Goal: Download file/media

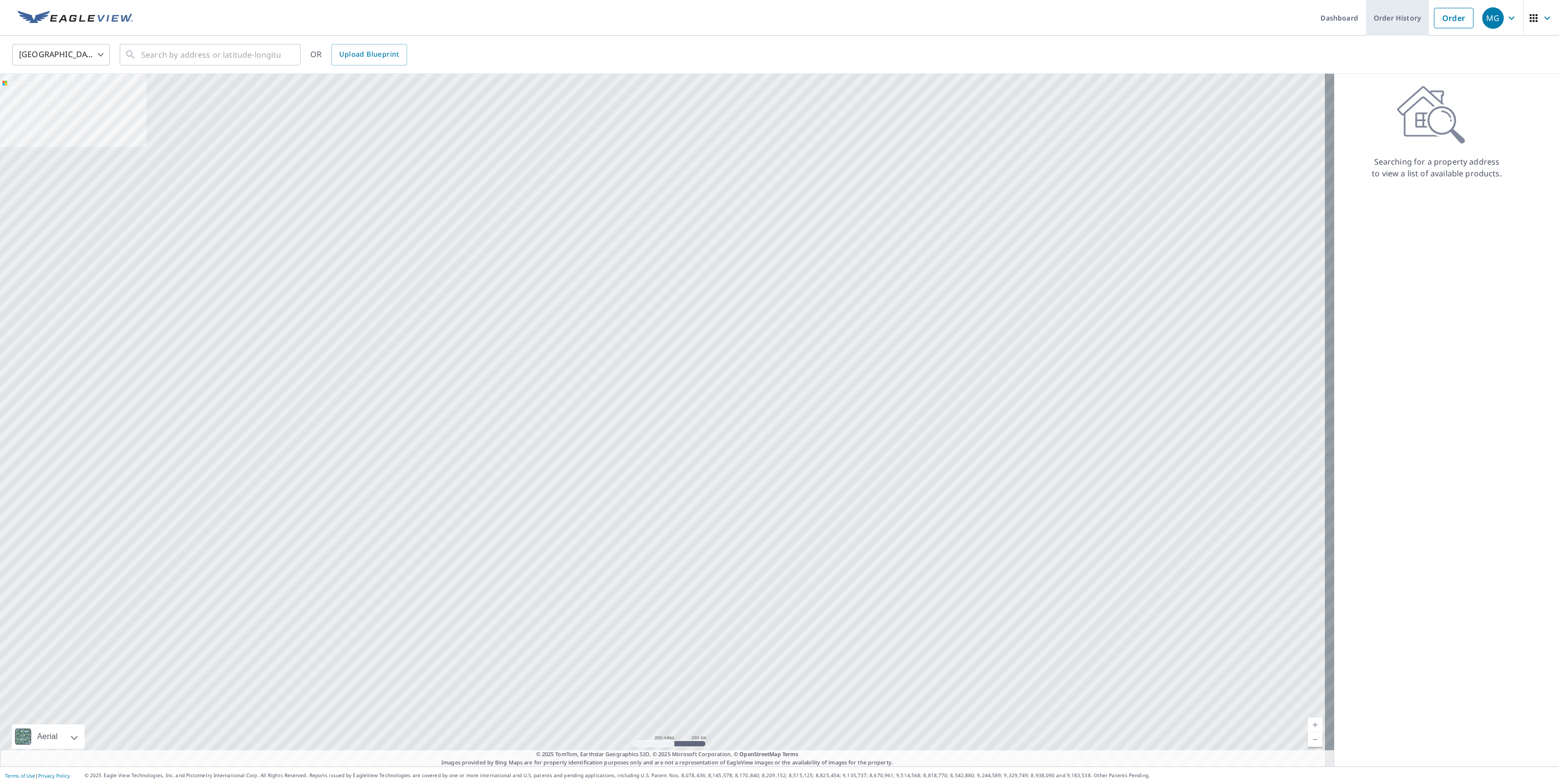
click at [1400, 25] on link "Order History" at bounding box center [1397, 18] width 63 height 36
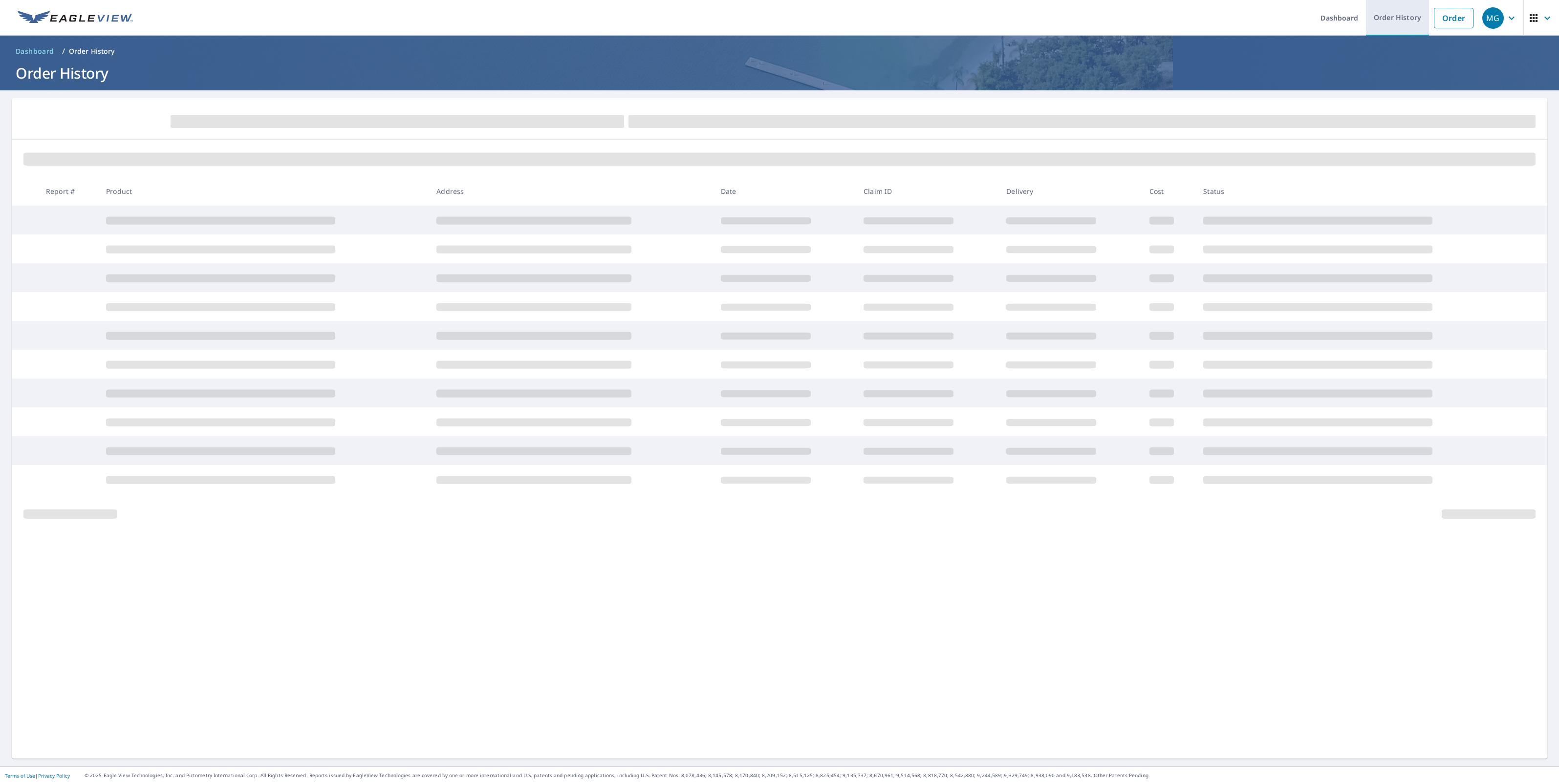
click at [1389, 23] on link "Order History" at bounding box center [1397, 18] width 63 height 36
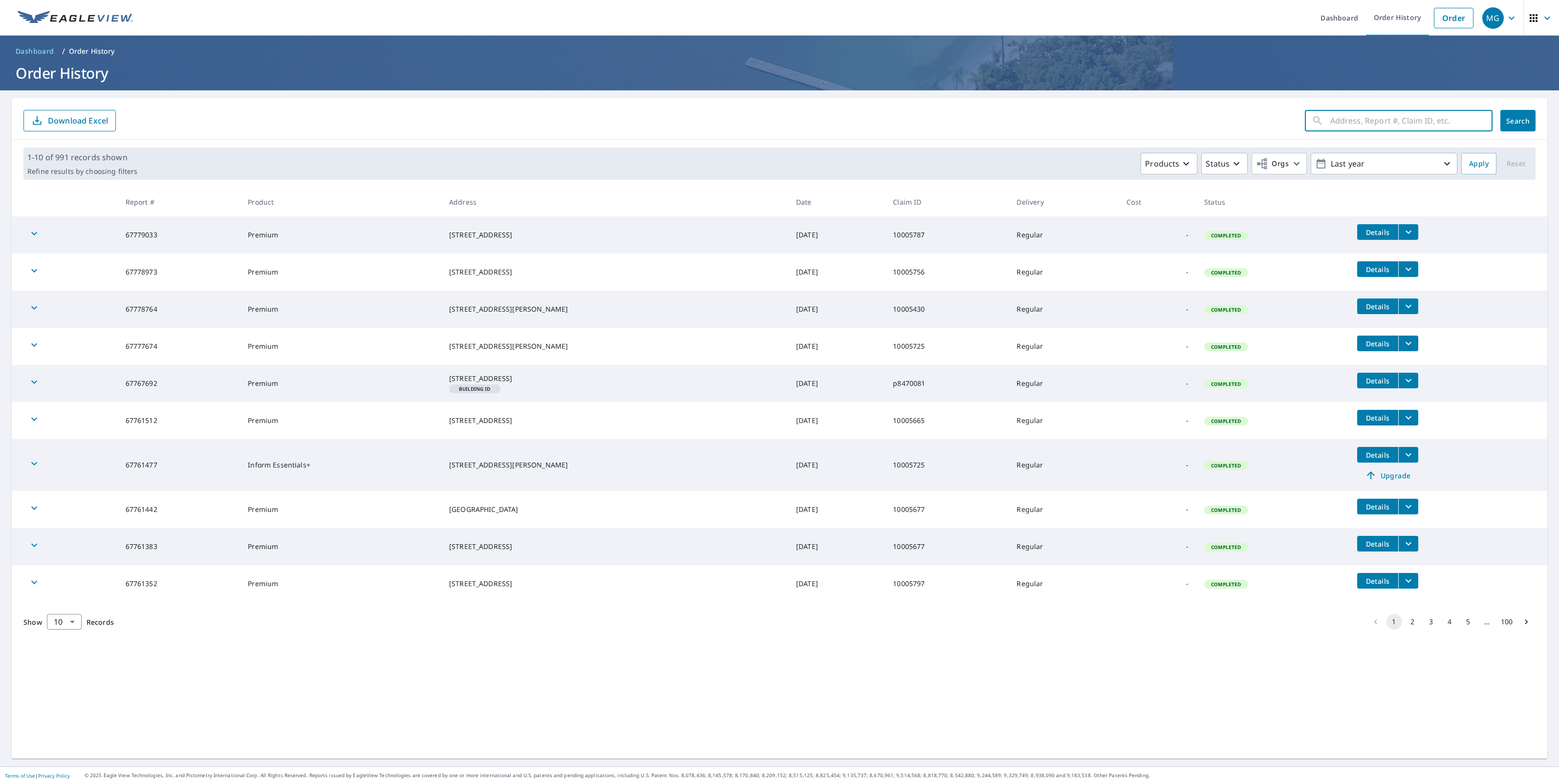
click at [1350, 125] on input "text" at bounding box center [1411, 121] width 162 height 27
paste input "1954 Pin Oak Ln"
type input "1954 Pin Oak Ln"
click at [1508, 128] on button "Search" at bounding box center [1517, 121] width 35 height 22
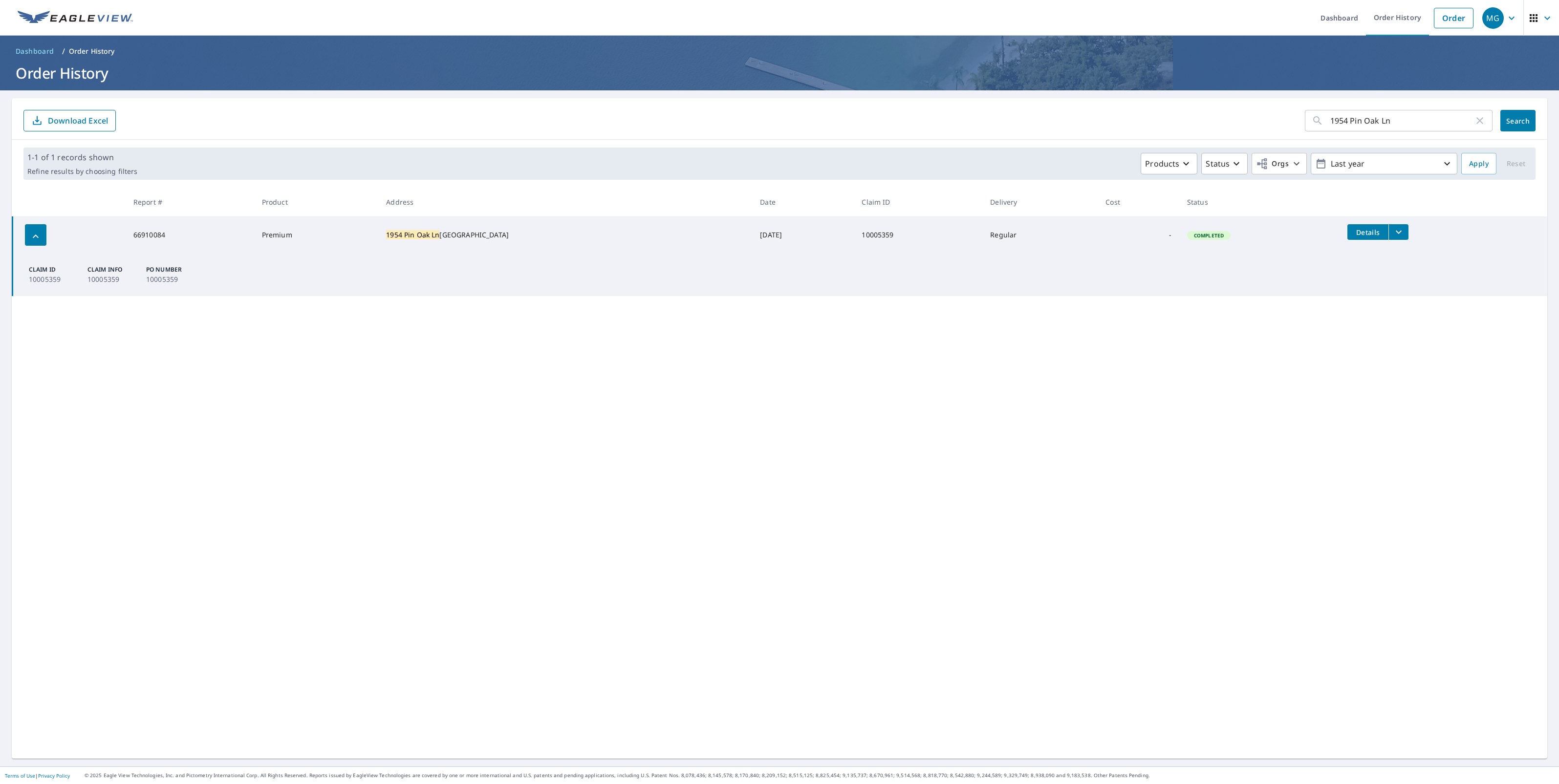
click at [1396, 233] on icon "filesDropdownBtn-66910084" at bounding box center [1398, 233] width 6 height 3
click at [1183, 216] on label "ECPremium Report" at bounding box center [1191, 215] width 63 height 10
click at [1160, 216] on input "ECPremium Report" at bounding box center [1150, 214] width 21 height 21
checkbox input "true"
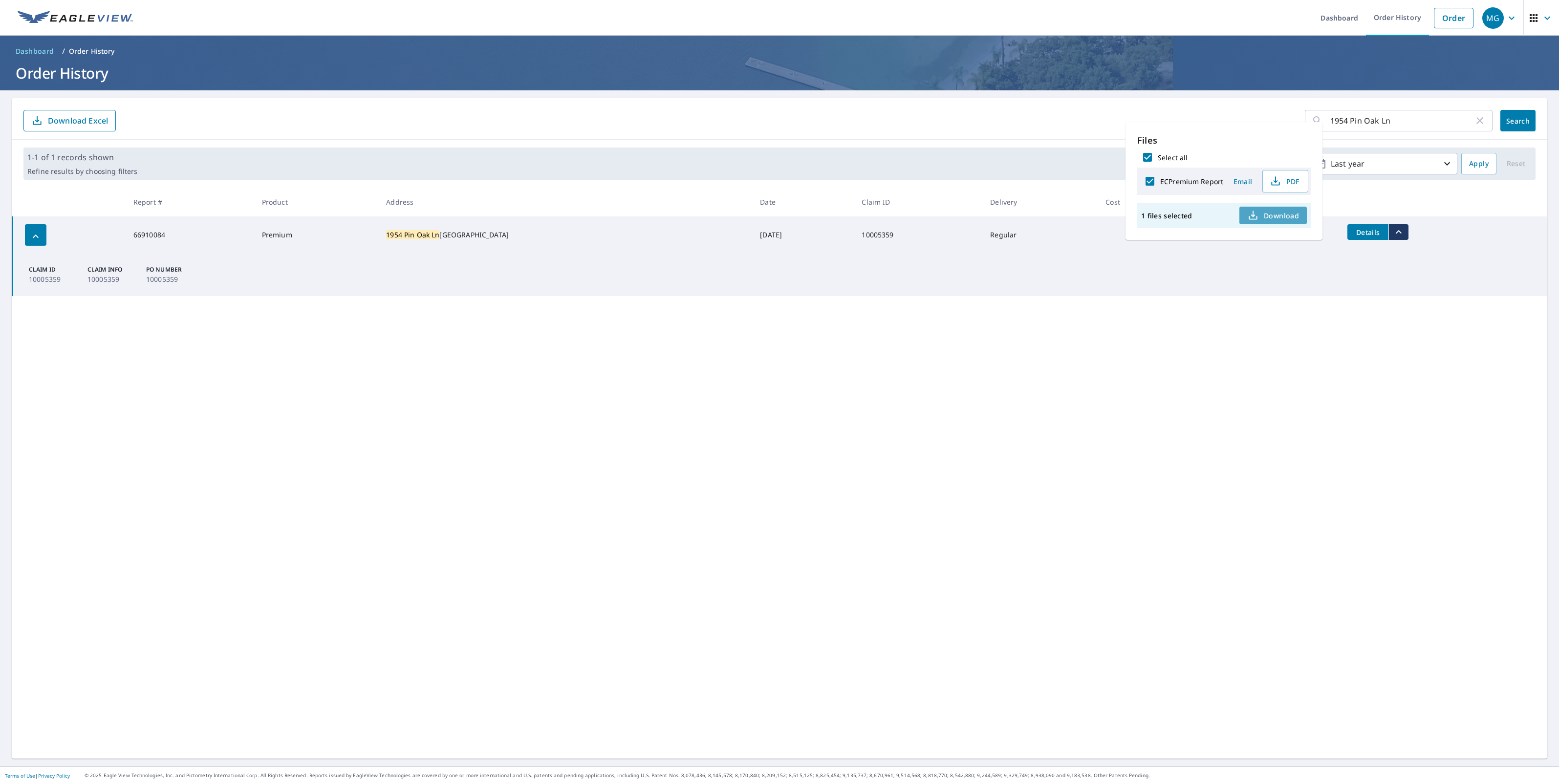
click at [1262, 221] on span "Download" at bounding box center [1273, 215] width 52 height 12
click at [1401, 122] on input "1954 Pin Oak Ln" at bounding box center [1402, 121] width 144 height 27
paste input "[STREET_ADDRESS]"
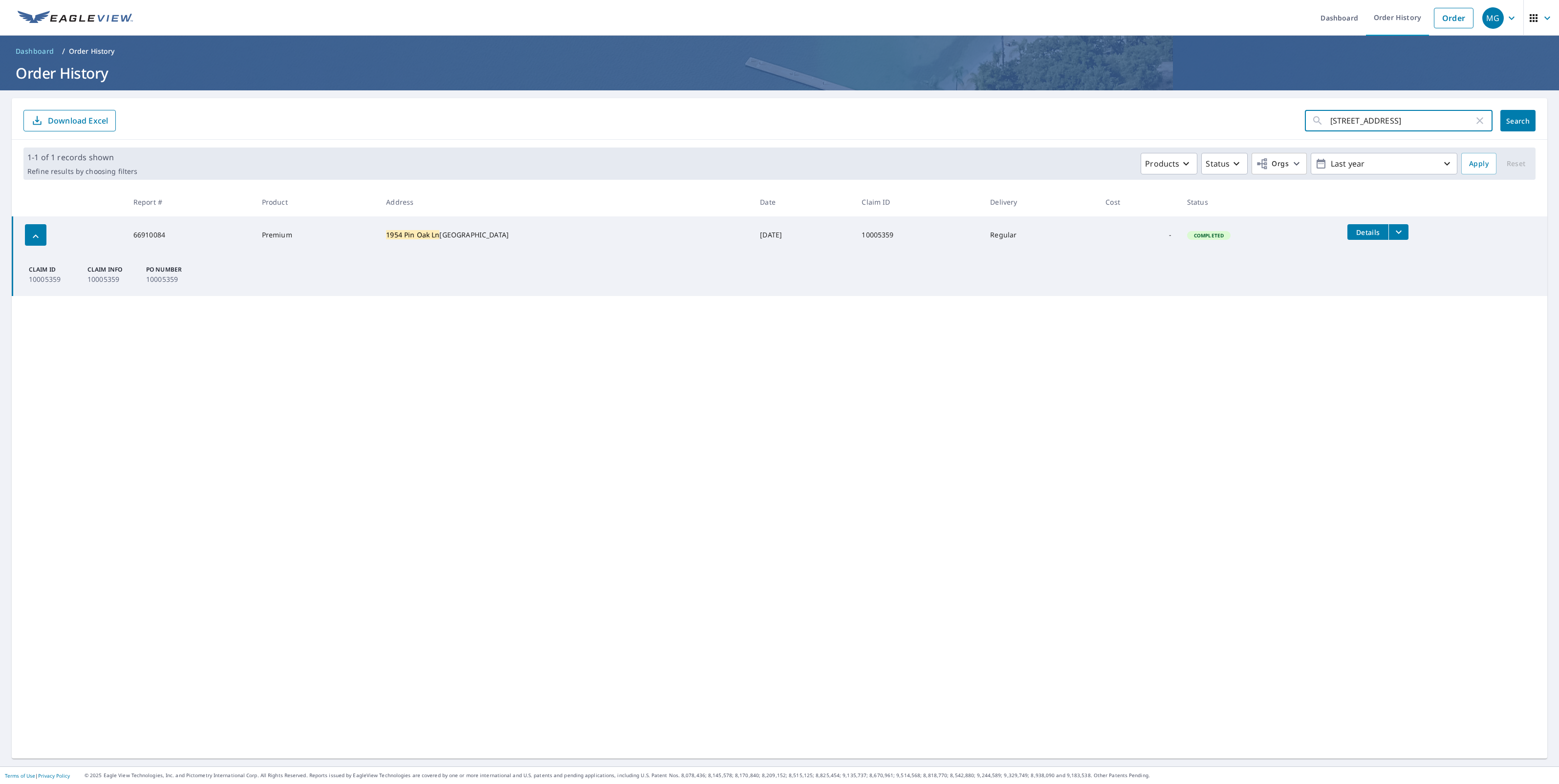
type input "[STREET_ADDRESS]"
click at [1508, 120] on span "Search" at bounding box center [1517, 121] width 19 height 10
click at [1396, 231] on icon "filesDropdownBtn-67051946" at bounding box center [1402, 232] width 12 height 12
click at [1203, 211] on label "ECPremium Report" at bounding box center [1194, 215] width 63 height 10
click at [1163, 211] on input "ECPremium Report" at bounding box center [1154, 214] width 21 height 21
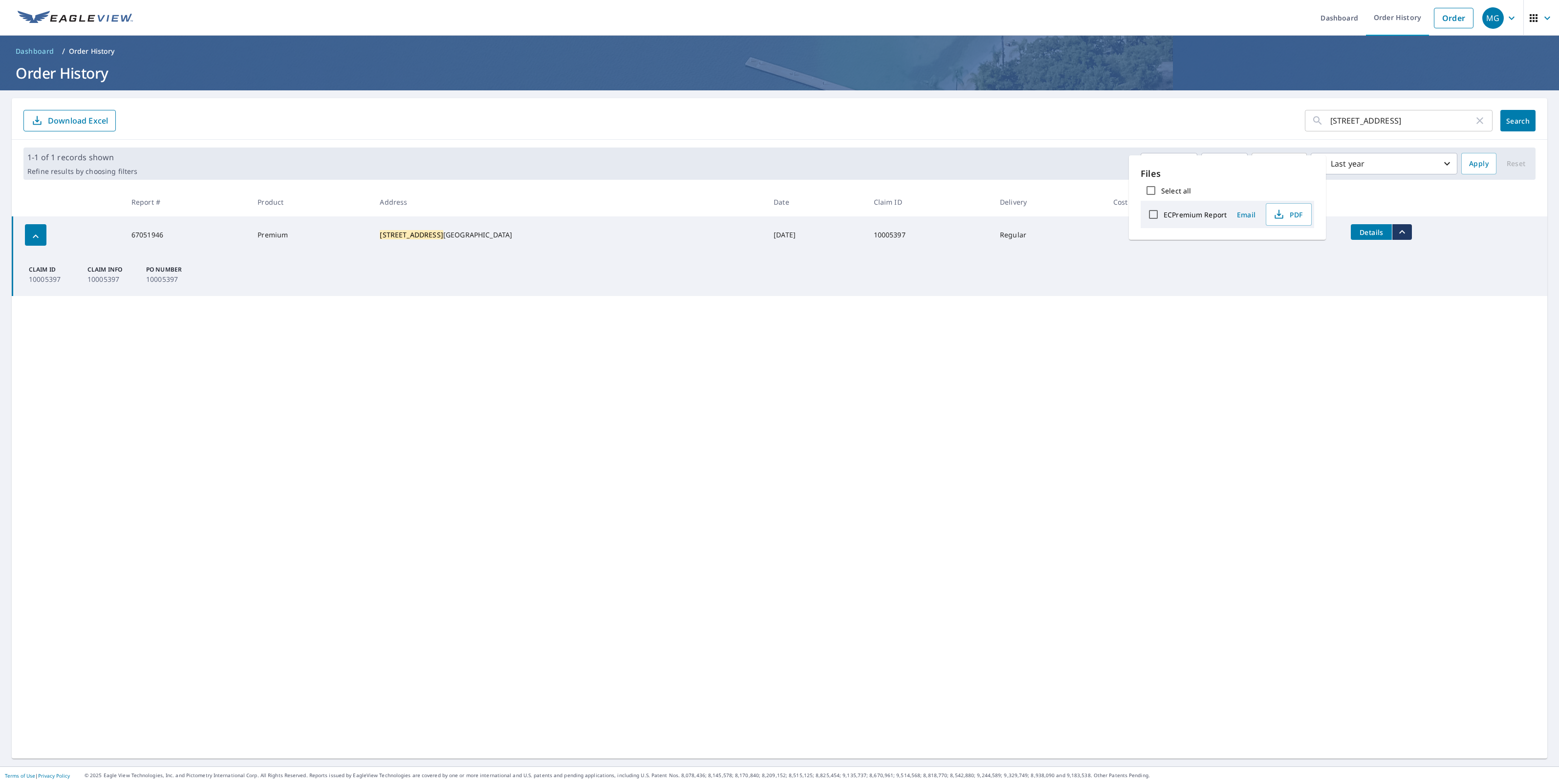
checkbox input "true"
click at [1298, 217] on span "Download" at bounding box center [1276, 215] width 52 height 12
click at [1418, 123] on input "[STREET_ADDRESS]" at bounding box center [1402, 121] width 144 height 27
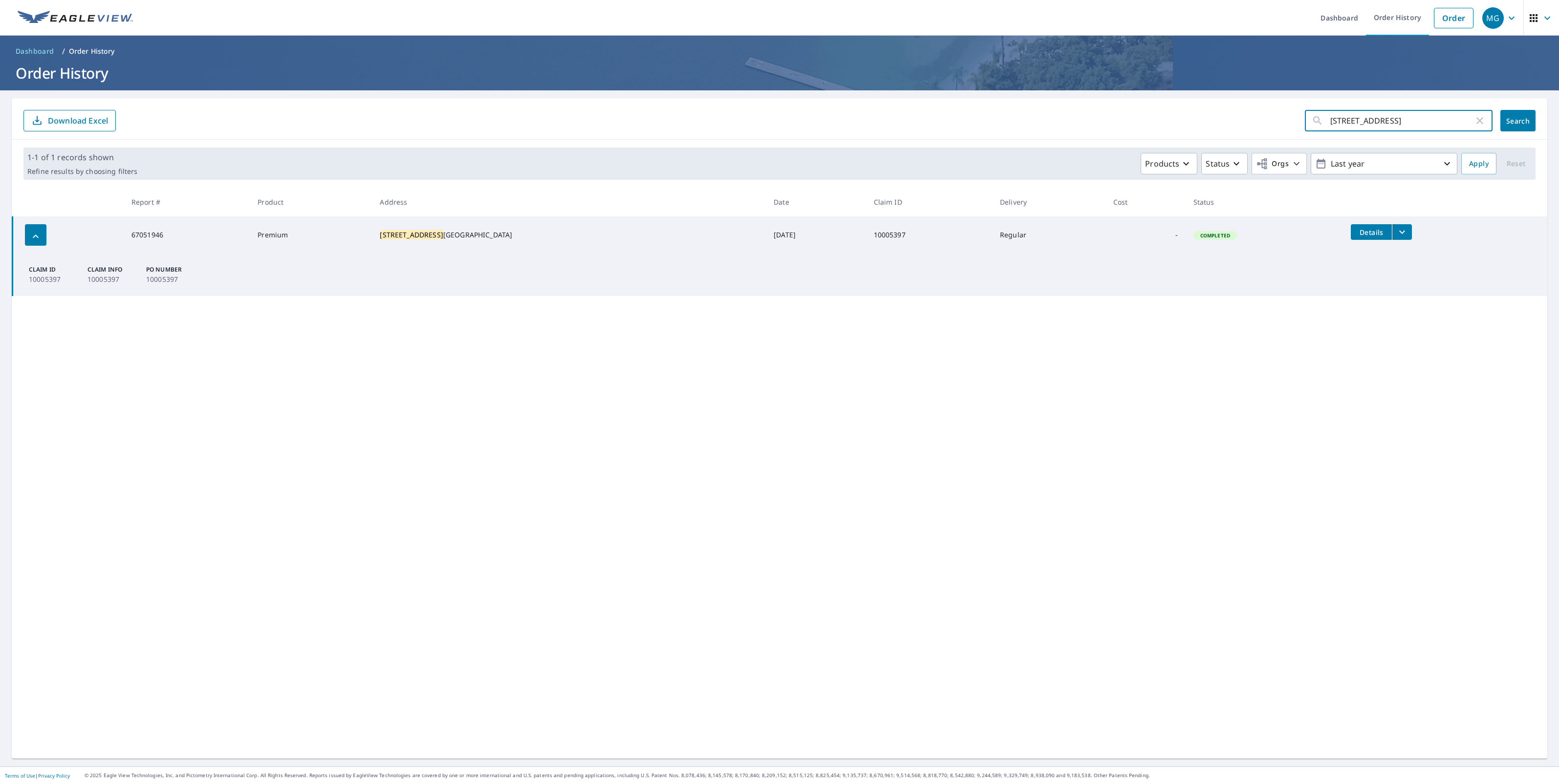
click at [1418, 123] on input "[STREET_ADDRESS]" at bounding box center [1402, 121] width 144 height 27
paste input "[STREET_ADDRESS][PERSON_NAME]"
type input "503 [GEOGRAPHIC_DATA][PERSON_NAME]"
click button "Search" at bounding box center [1517, 121] width 35 height 22
click at [1398, 236] on button "filesDropdownBtn-67662009" at bounding box center [1408, 233] width 20 height 16
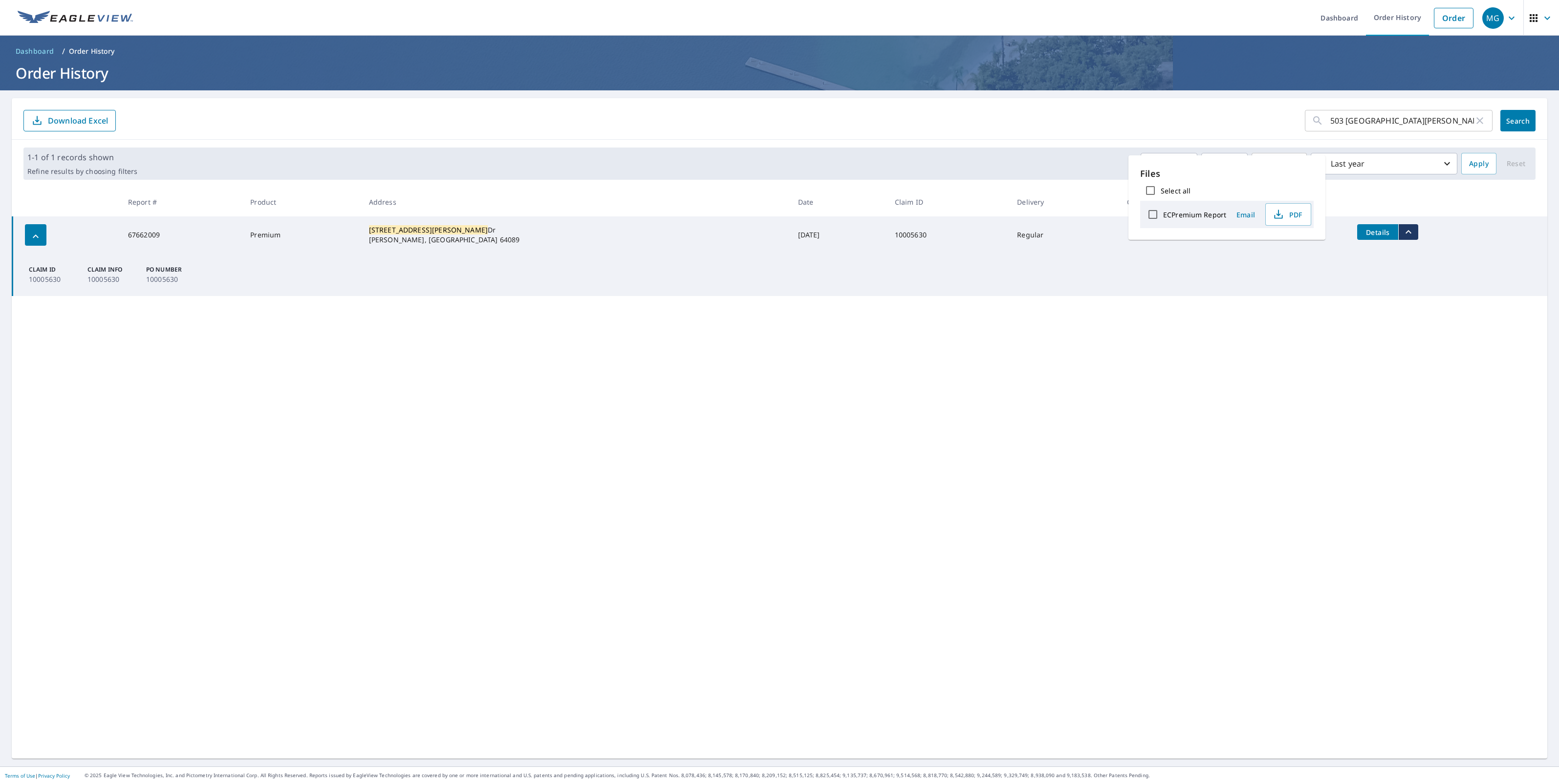
click at [1198, 213] on label "ECPremium Report" at bounding box center [1194, 215] width 63 height 10
click at [1163, 213] on input "ECPremium Report" at bounding box center [1153, 214] width 21 height 21
checkbox input "true"
click at [1254, 219] on icon "button" at bounding box center [1255, 217] width 8 height 4
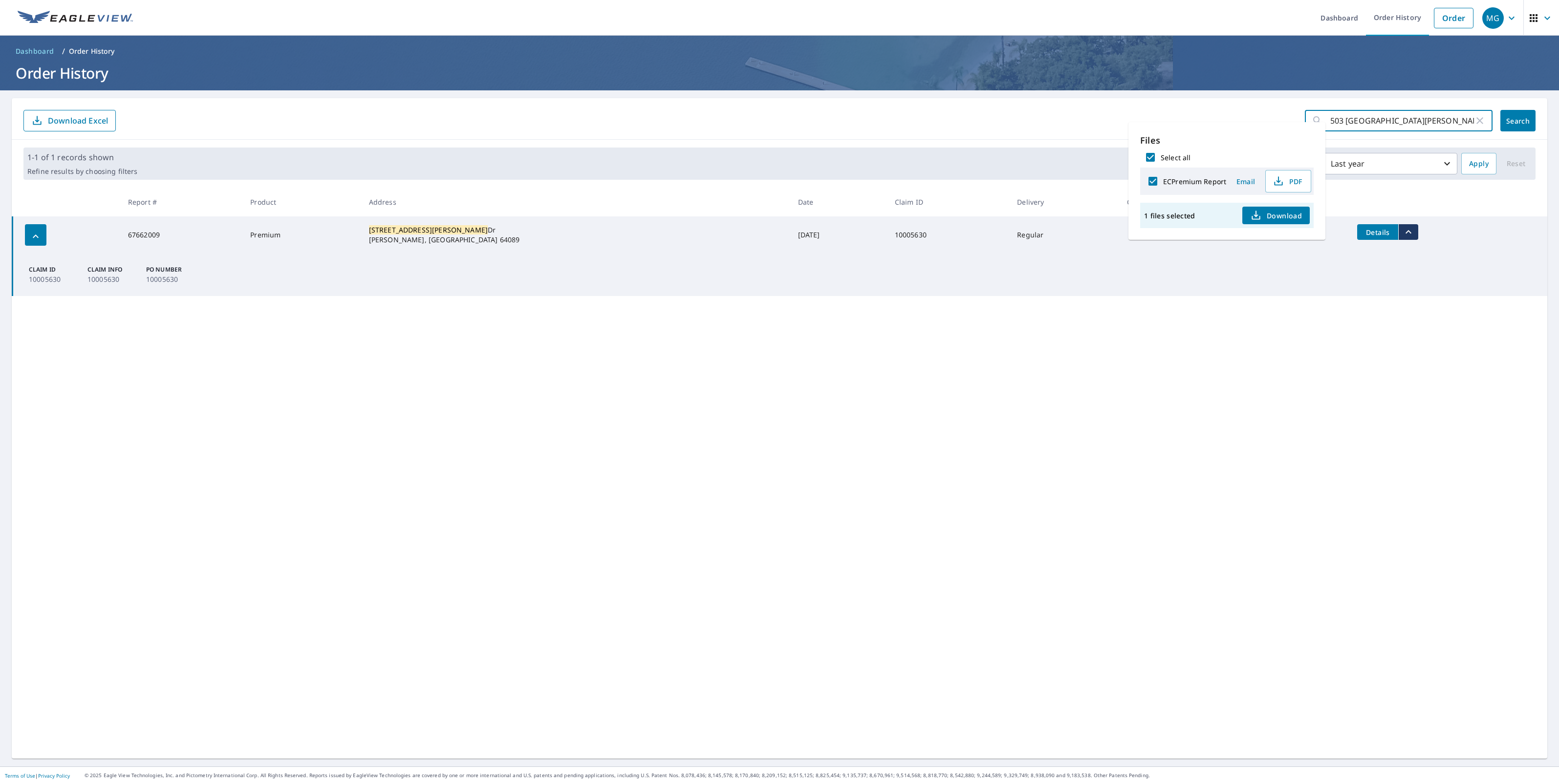
click at [1425, 118] on input "503 [GEOGRAPHIC_DATA][PERSON_NAME]" at bounding box center [1402, 121] width 144 height 27
paste input "3581 OAKVALE FALL"
type input "[GEOGRAPHIC_DATA]"
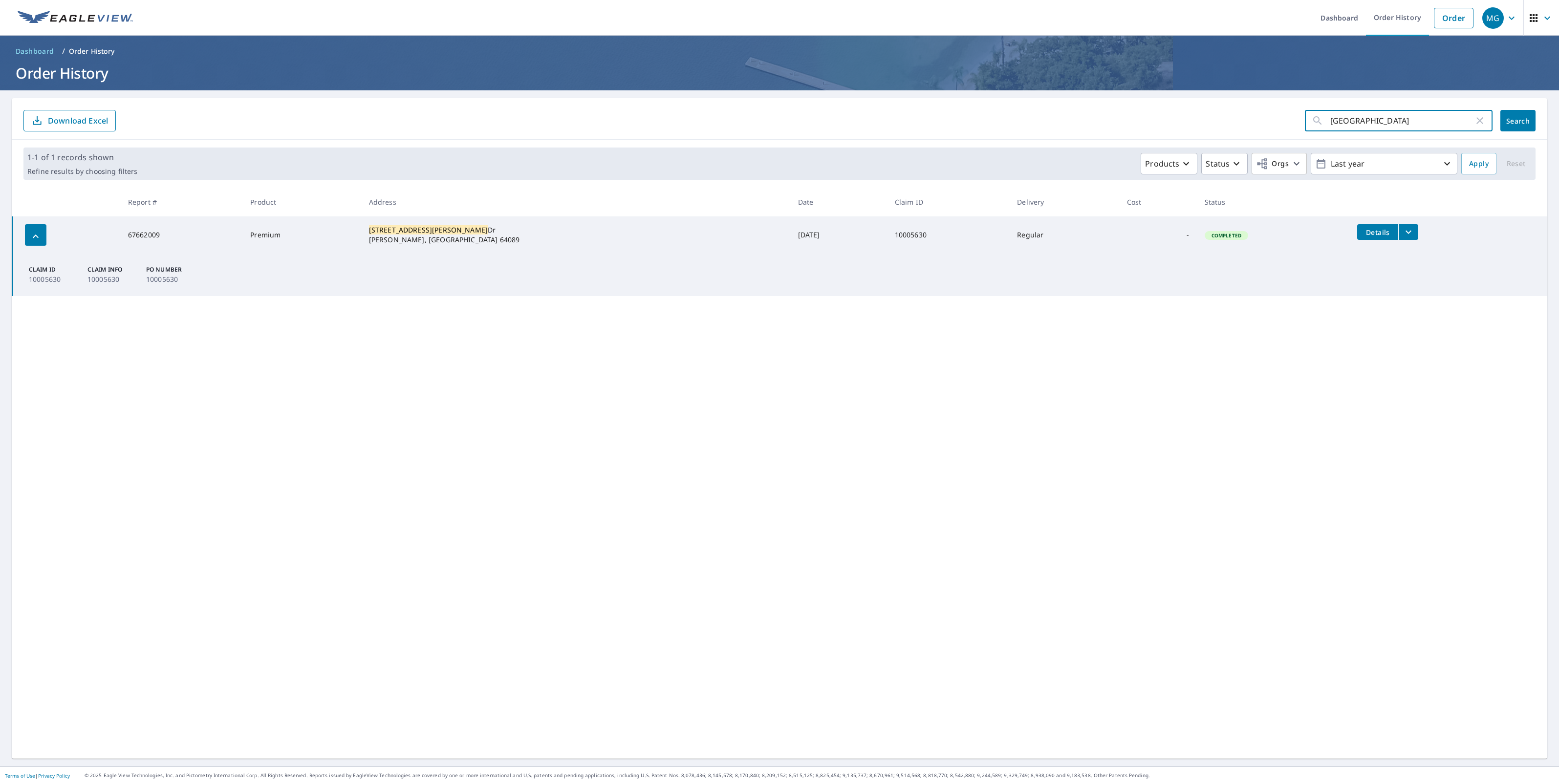
click at [1508, 121] on span "Search" at bounding box center [1517, 121] width 19 height 10
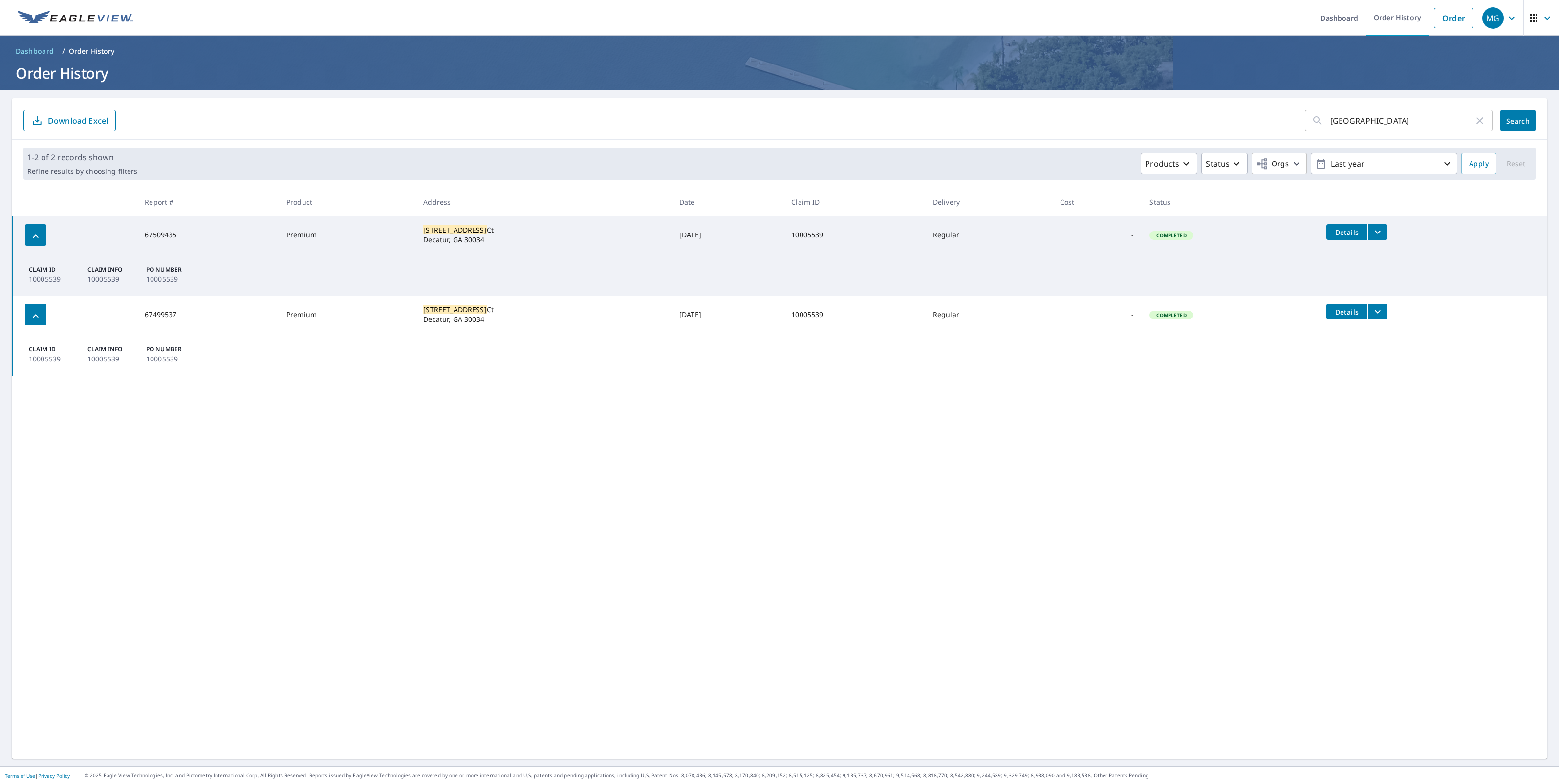
click at [1377, 233] on icon "filesDropdownBtn-67509435" at bounding box center [1377, 233] width 6 height 3
click at [1209, 213] on label "ECPremium Report" at bounding box center [1194, 215] width 63 height 10
click at [1162, 213] on input "ECPremium Report" at bounding box center [1152, 214] width 21 height 21
checkbox input "true"
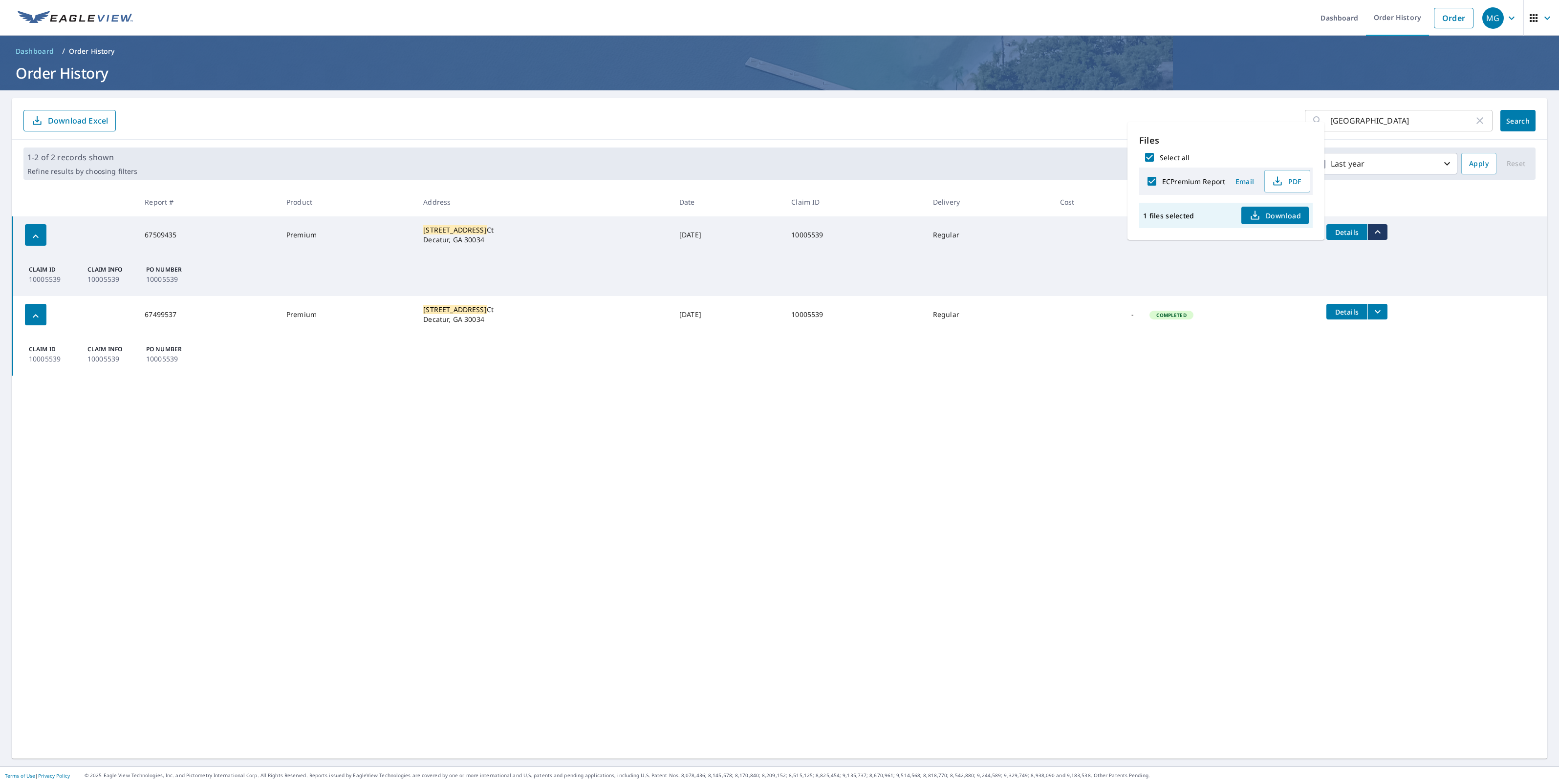
click at [1293, 224] on button "Download" at bounding box center [1275, 216] width 67 height 18
